Goal: Transaction & Acquisition: Purchase product/service

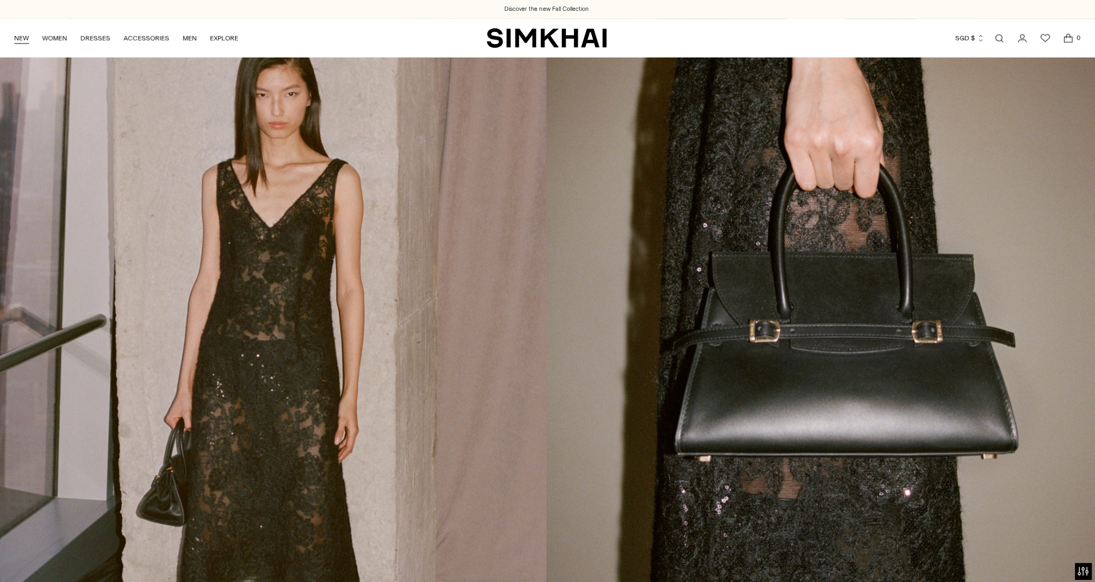
click at [27, 37] on link "NEW" at bounding box center [25, 38] width 15 height 24
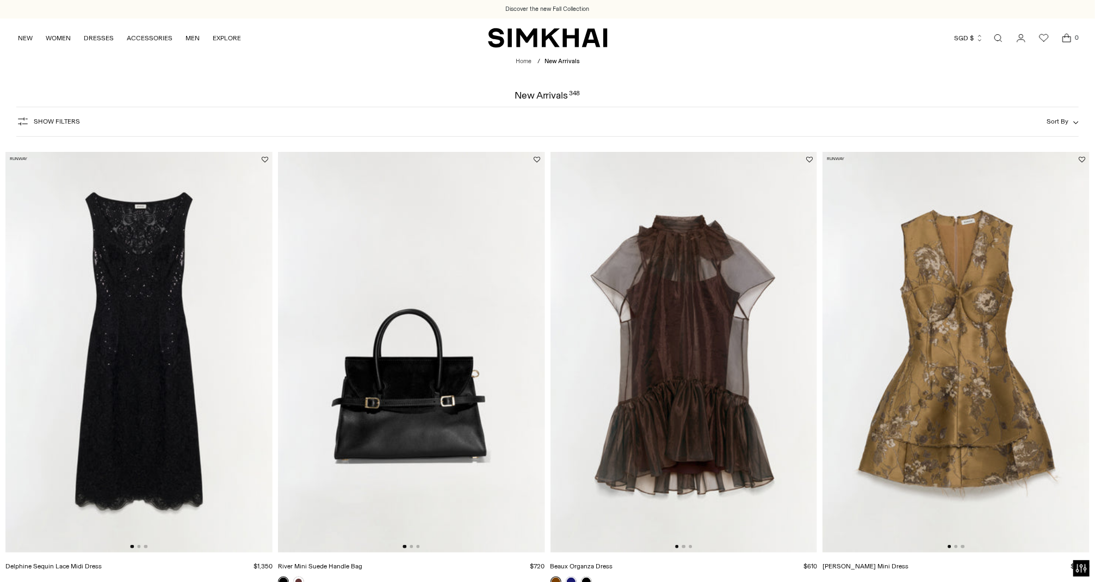
scroll to position [460, 0]
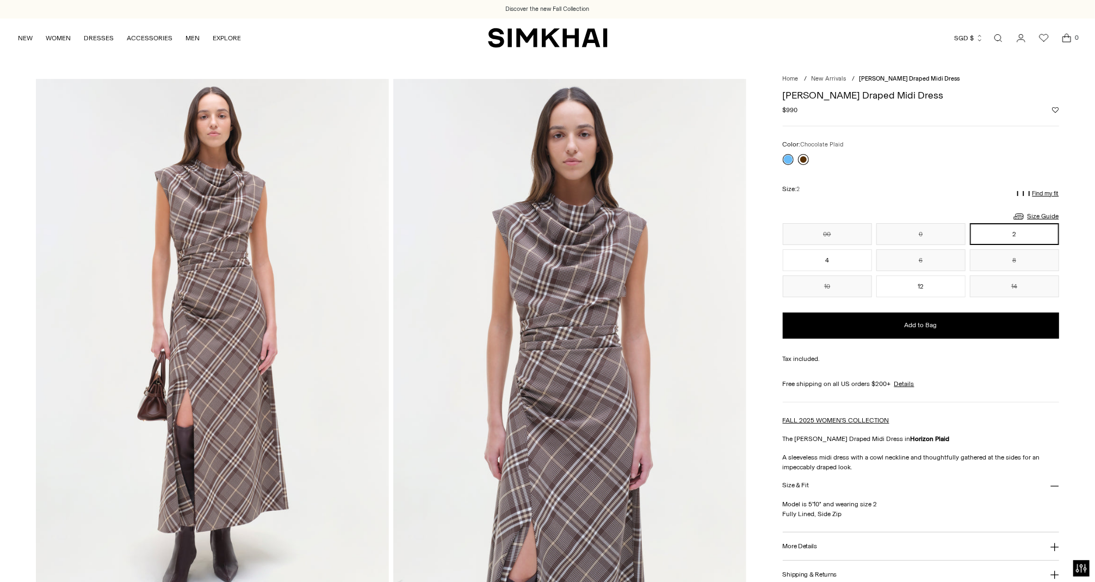
click at [804, 164] on link at bounding box center [803, 159] width 11 height 11
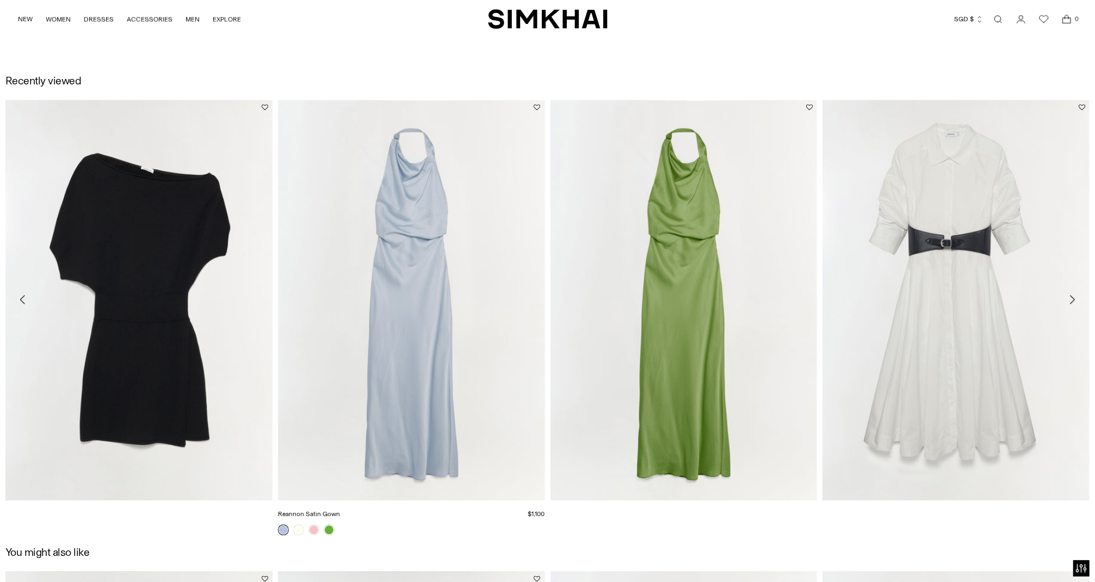
scroll to position [1651, 0]
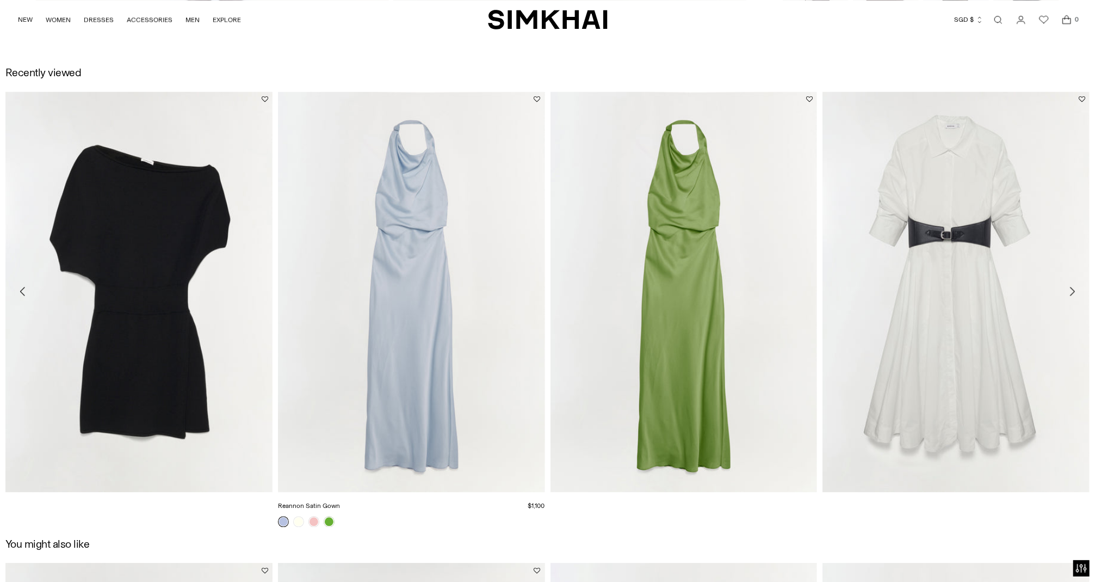
click at [340, 502] on link "Reannon Satin Gown" at bounding box center [309, 506] width 62 height 8
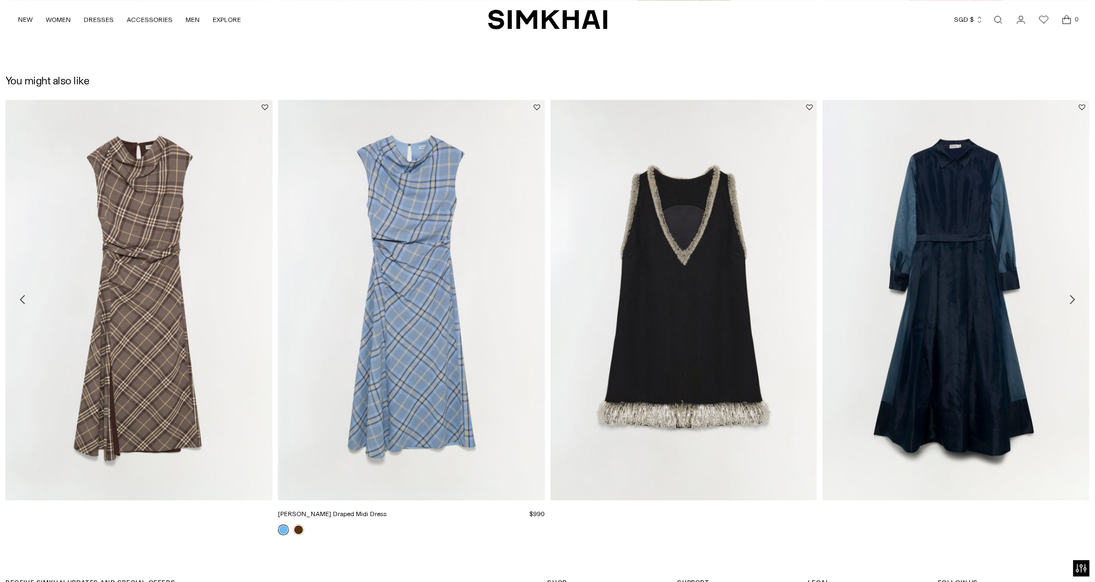
scroll to position [2116, 0]
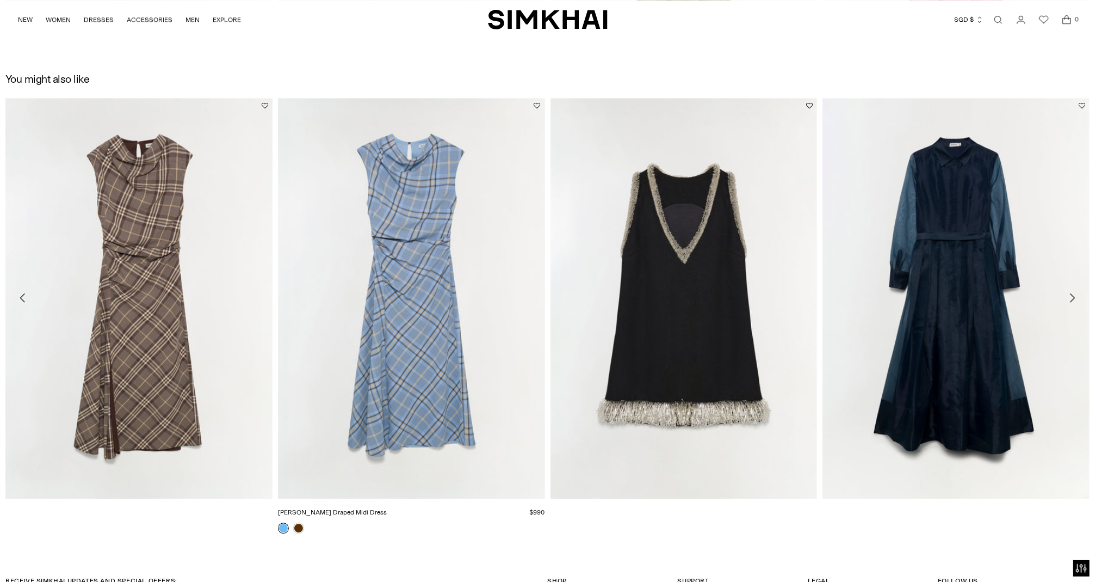
click at [387, 508] on link "[PERSON_NAME] Draped Midi Dress" at bounding box center [332, 512] width 109 height 8
